Goal: Information Seeking & Learning: Learn about a topic

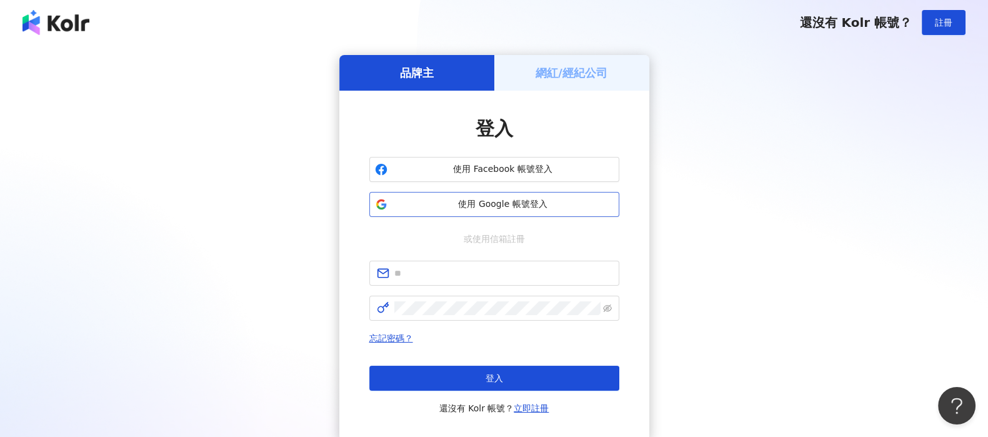
click at [550, 202] on span "使用 Google 帳號登入" at bounding box center [503, 204] width 221 height 13
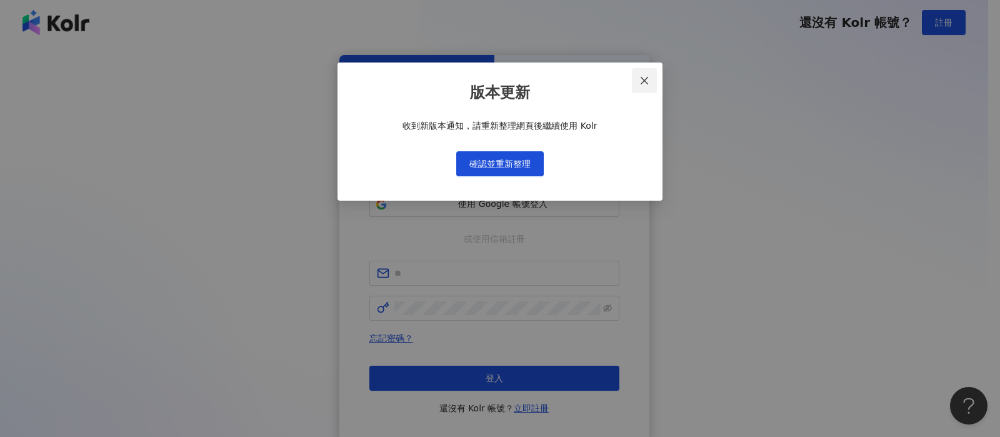
click at [650, 74] on button "Close" at bounding box center [644, 80] width 25 height 25
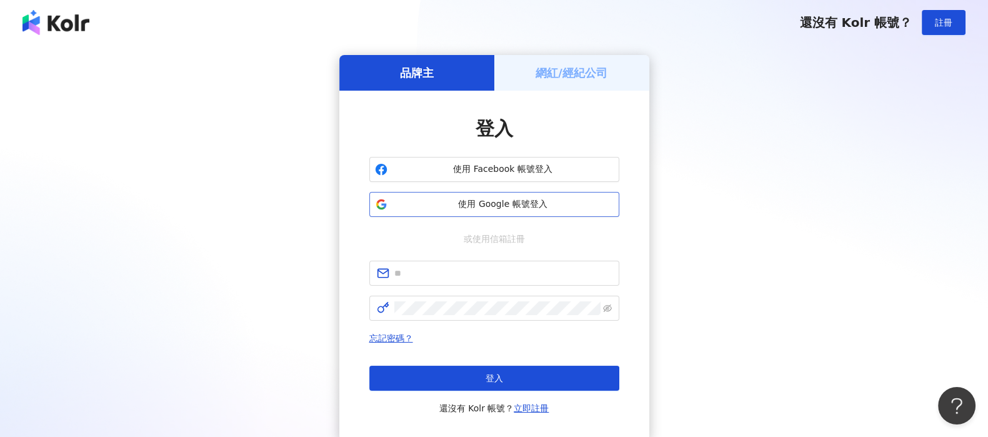
click at [575, 206] on span "使用 Google 帳號登入" at bounding box center [503, 204] width 221 height 13
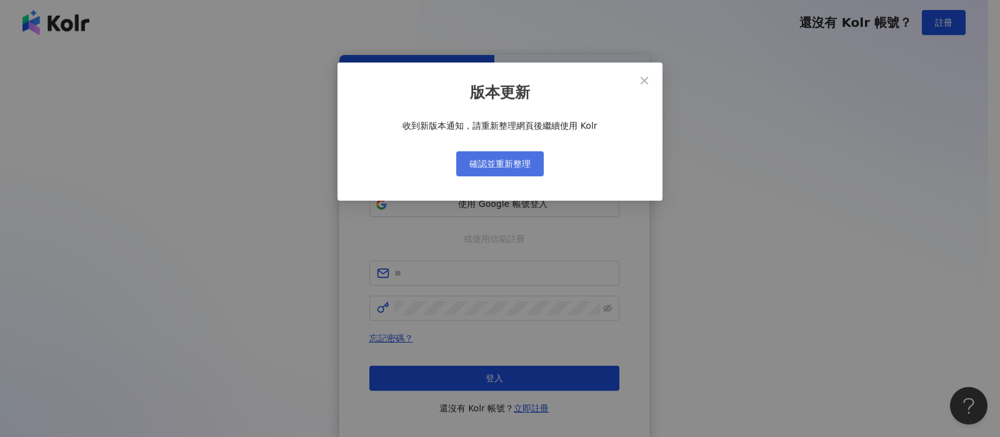
click at [524, 166] on span "確認並重新整理" at bounding box center [499, 164] width 61 height 10
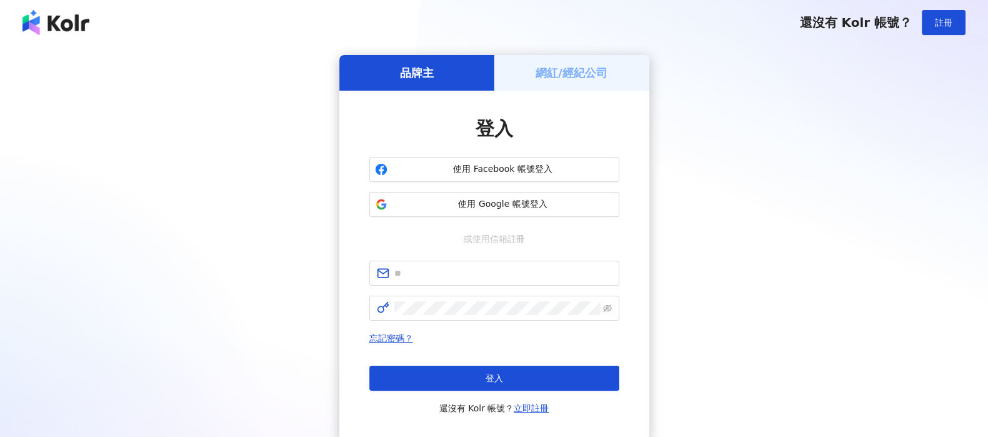
click at [69, 19] on img at bounding box center [56, 22] width 67 height 25
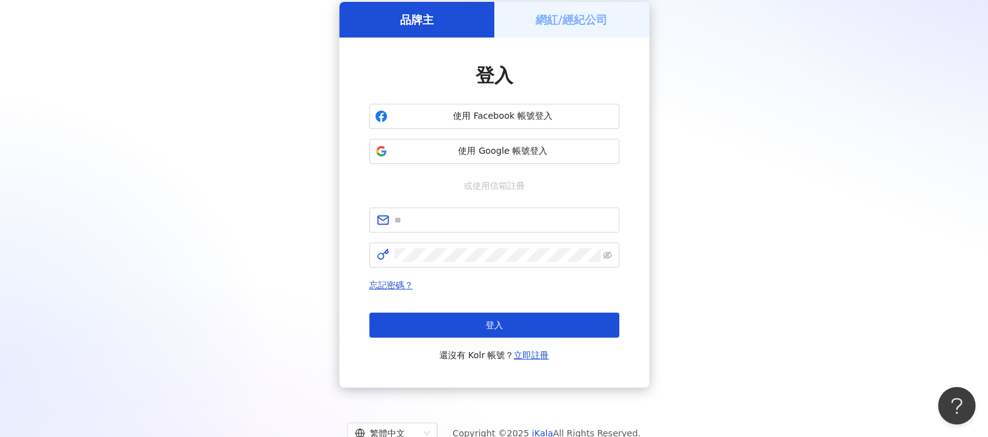
scroll to position [97, 0]
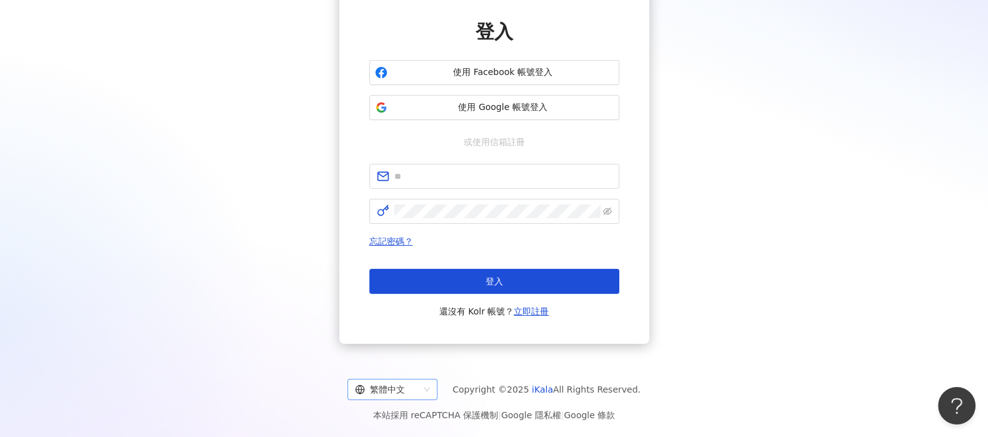
click at [419, 391] on div "繁體中文" at bounding box center [387, 389] width 64 height 20
click at [423, 367] on div "日本語" at bounding box center [403, 363] width 70 height 14
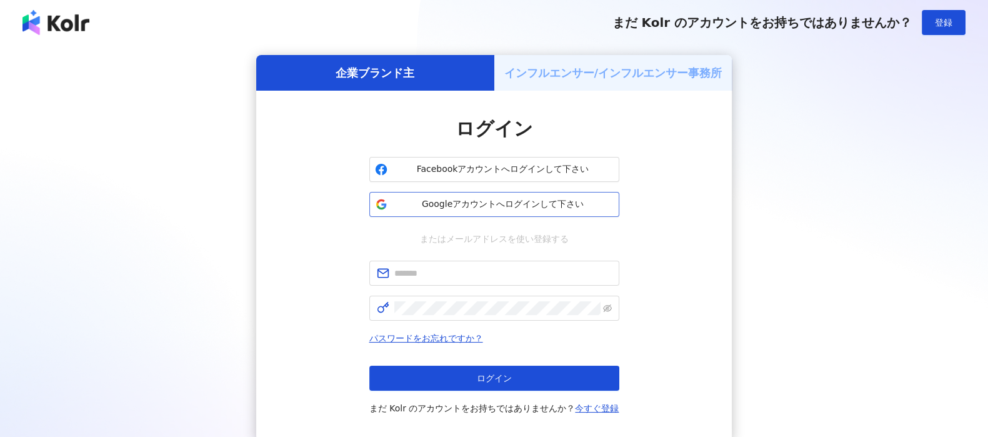
click at [559, 209] on span "Googleアカウントへログインして下さい" at bounding box center [503, 204] width 221 height 13
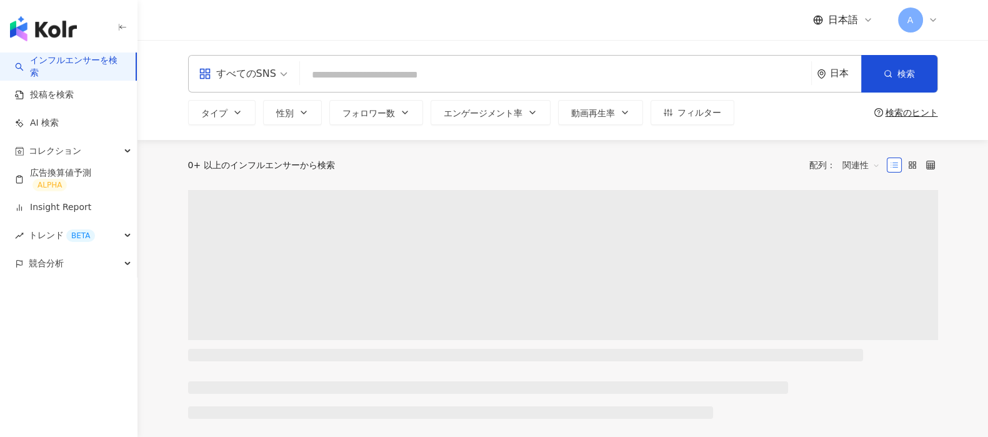
click at [358, 82] on input "search" at bounding box center [555, 75] width 501 height 24
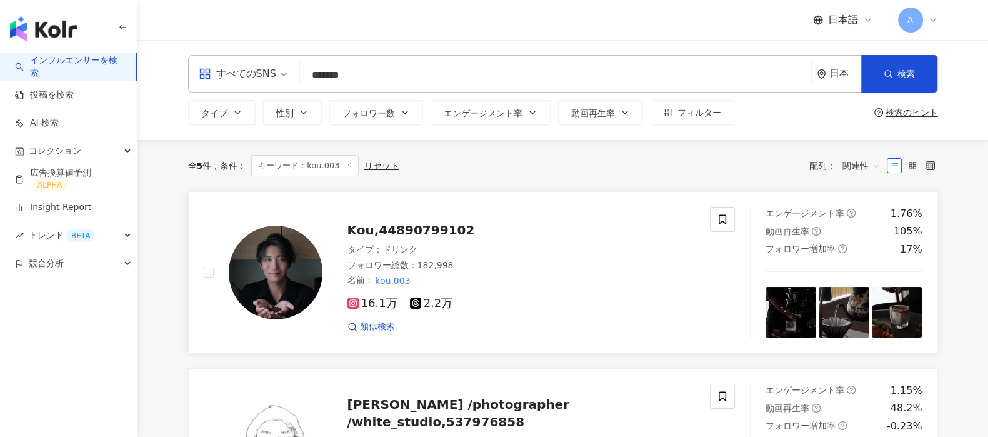
type input "*******"
click at [384, 233] on span "Kou,44890799102" at bounding box center [412, 230] width 128 height 15
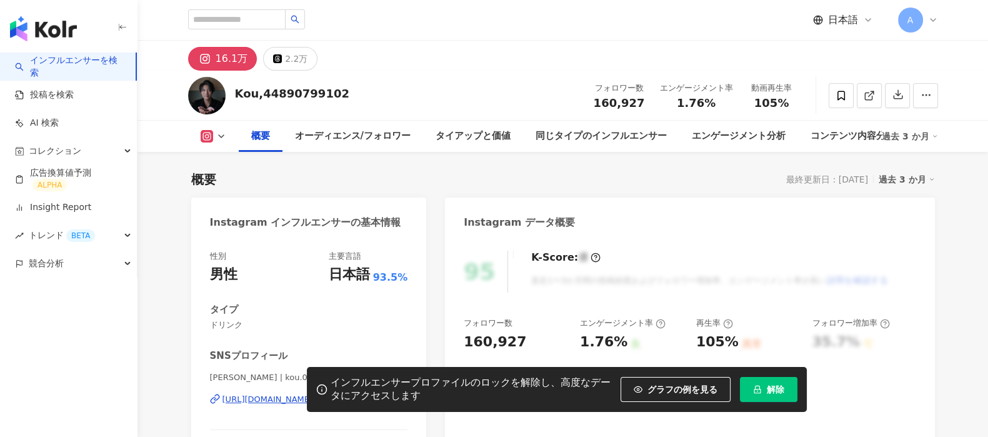
scroll to position [78, 0]
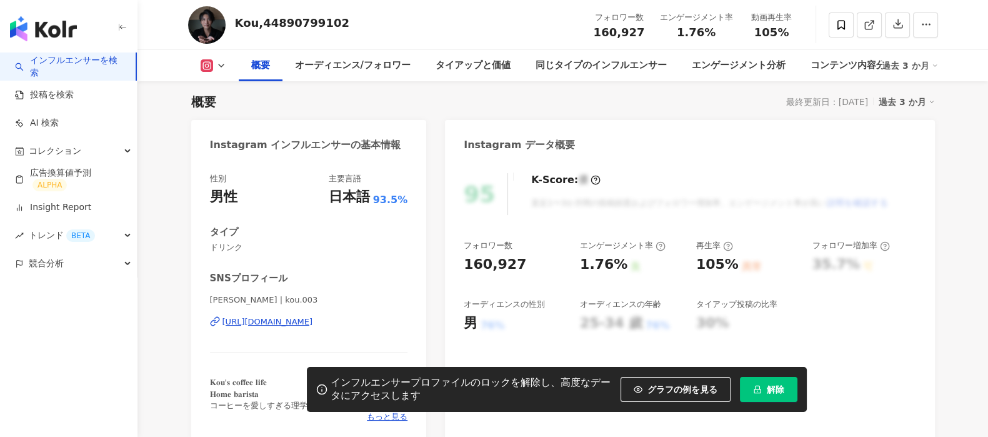
click at [781, 382] on button "解除" at bounding box center [769, 389] width 58 height 25
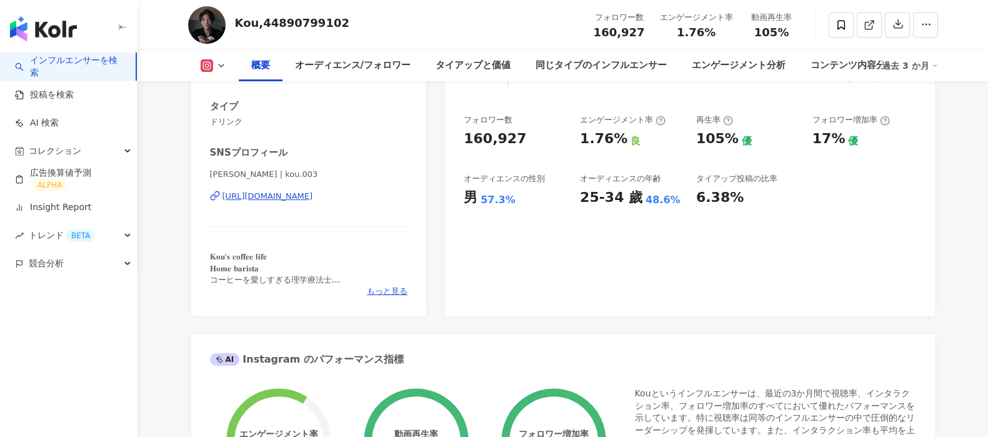
scroll to position [156, 0]
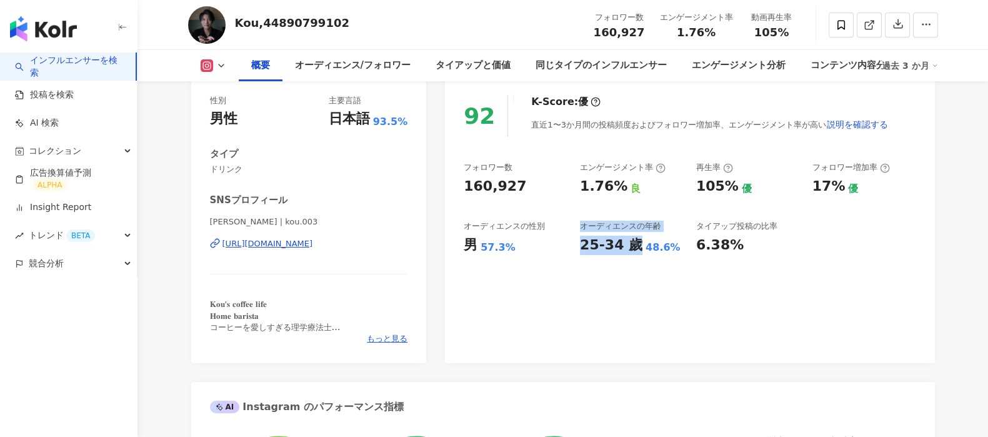
drag, startPoint x: 566, startPoint y: 236, endPoint x: 635, endPoint y: 248, distance: 69.9
click at [635, 248] on div "フォロワー数 160,927 エンゲージメント率 1.76% 良 再生率 105% 優 フォロワー増加率 17% 優 オーディエンスの性別 男 57.3% オ…" at bounding box center [690, 208] width 452 height 93
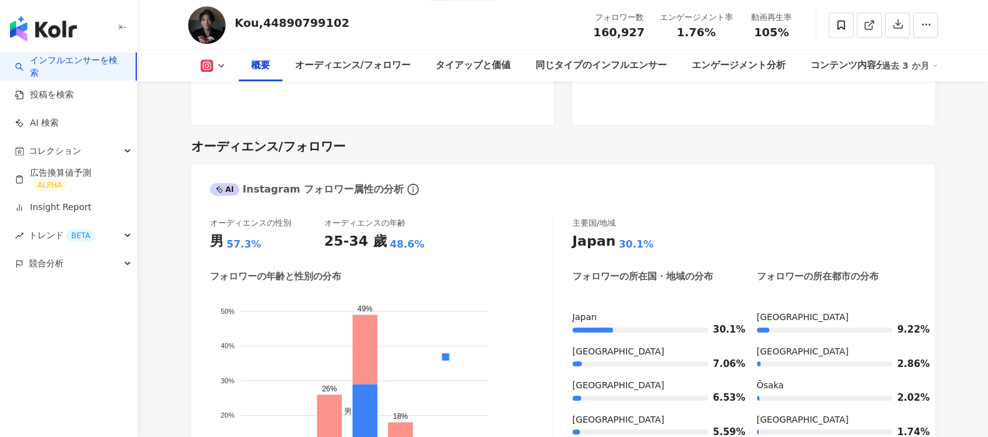
scroll to position [1093, 0]
